Goal: Transaction & Acquisition: Download file/media

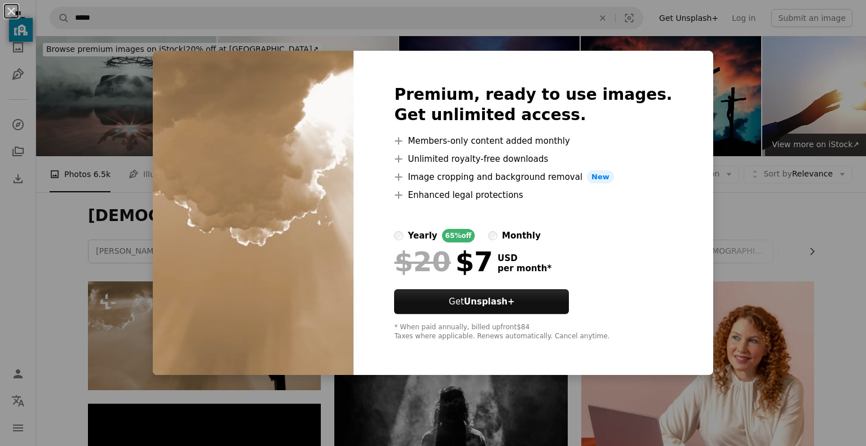
click at [756, 149] on div "An X shape Premium, ready to use images. Get unlimited access. A plus sign Memb…" at bounding box center [433, 223] width 866 height 446
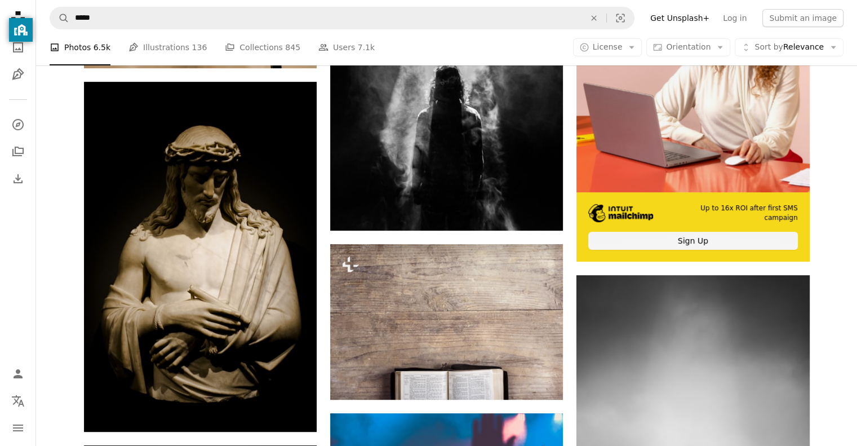
scroll to position [326, 0]
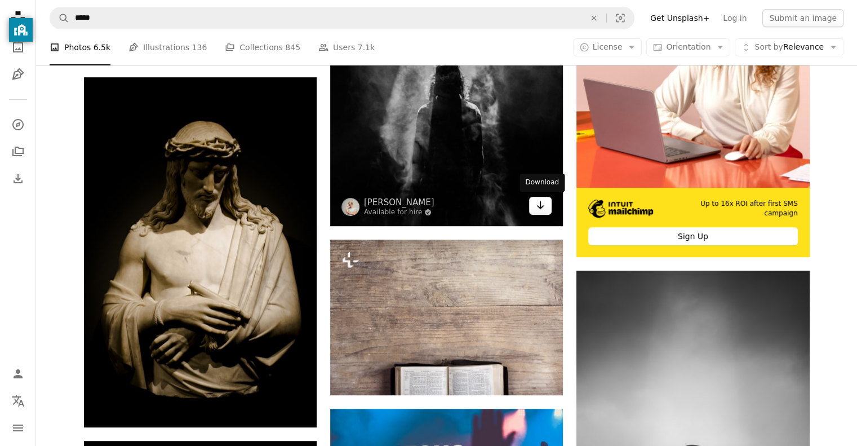
click at [546, 212] on link "Arrow pointing down" at bounding box center [540, 206] width 23 height 18
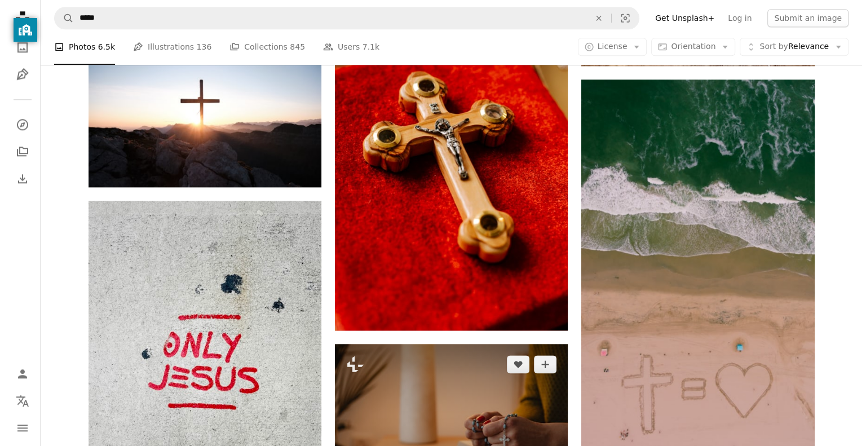
scroll to position [1280, 0]
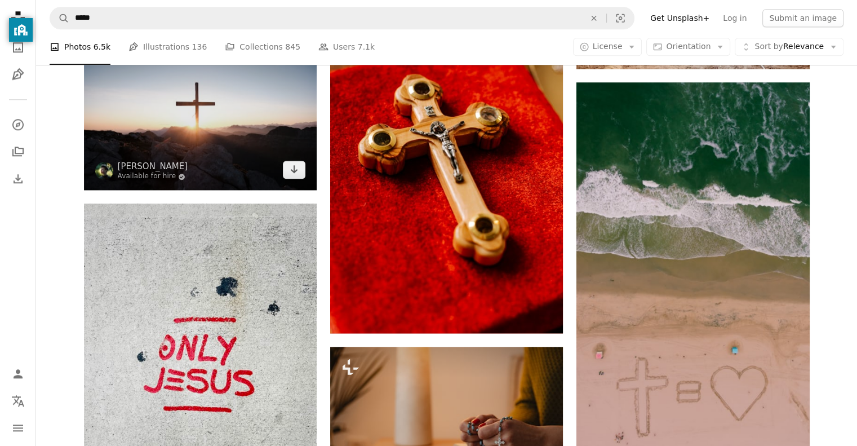
click at [288, 178] on img at bounding box center [200, 112] width 233 height 155
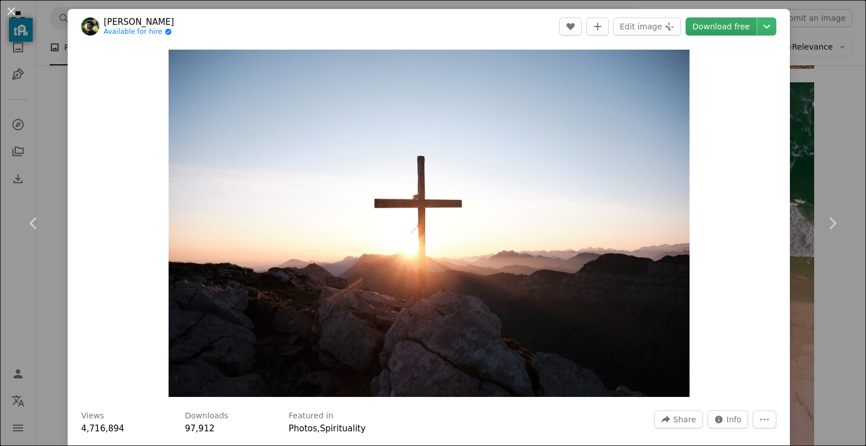
click at [700, 25] on link "Download free" at bounding box center [720, 26] width 71 height 18
